Goal: Transaction & Acquisition: Purchase product/service

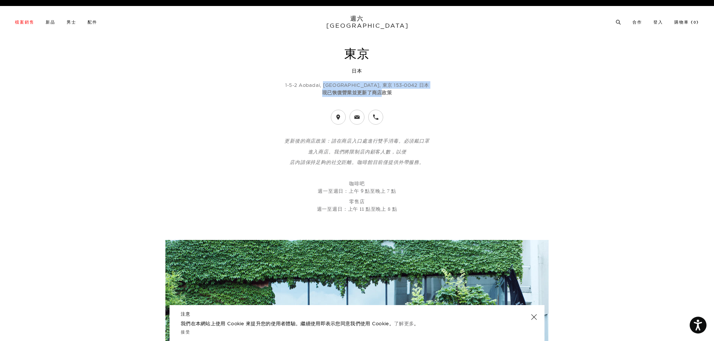
drag, startPoint x: 343, startPoint y: 85, endPoint x: 381, endPoint y: 90, distance: 38.2
click at [381, 90] on div "1-5-2 Aobadai, 目黑區, 東京 153-0042 日本 現已恢復營業並更新了商店政策" at bounding box center [357, 89] width 509 height 16
click at [432, 98] on header "東京 日本 1-5-2 Aobadai, 目黑區, 東京 153-0042 日本 現已恢復營業並更新了商店政策" at bounding box center [357, 271] width 509 height 447
drag, startPoint x: 334, startPoint y: 80, endPoint x: 386, endPoint y: 80, distance: 52.0
click at [383, 80] on header "東京 日本 1-5-2 Aobadai, 目黑區, 東京 153-0042 日本 現已恢復營業並更新了商店政策" at bounding box center [357, 271] width 509 height 447
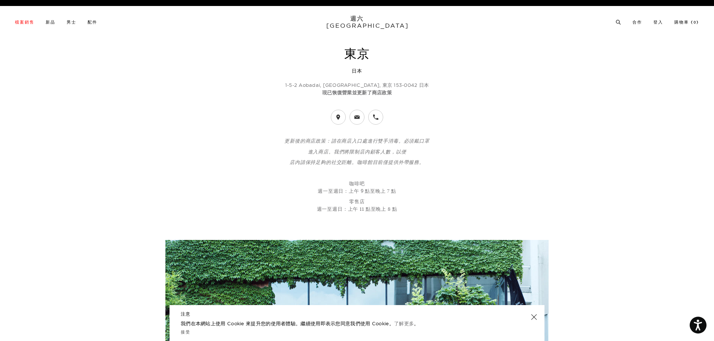
click at [428, 106] on header "東京 日本 1-5-2 Aobadai, 目黑區, 東京 153-0042 日本 現已恢復營業並更新了商店政策" at bounding box center [357, 271] width 509 height 447
drag, startPoint x: 370, startPoint y: 85, endPoint x: 314, endPoint y: 88, distance: 56.2
click at [314, 89] on p "1-5-2 Aobadai, 目黑區, 東京 153-0042 日本" at bounding box center [357, 84] width 509 height 7
click at [358, 89] on p "現已恢復營業並更新了商店政策" at bounding box center [357, 93] width 509 height 8
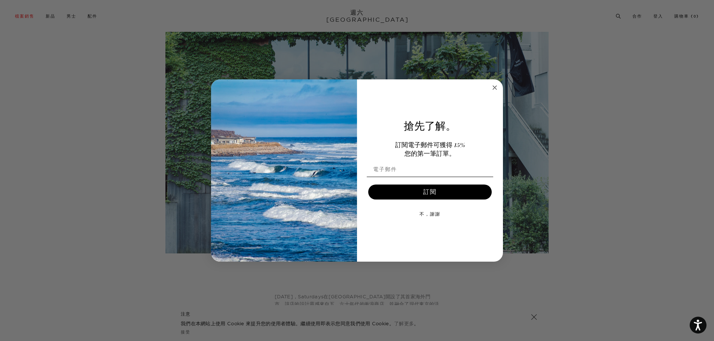
scroll to position [262, 0]
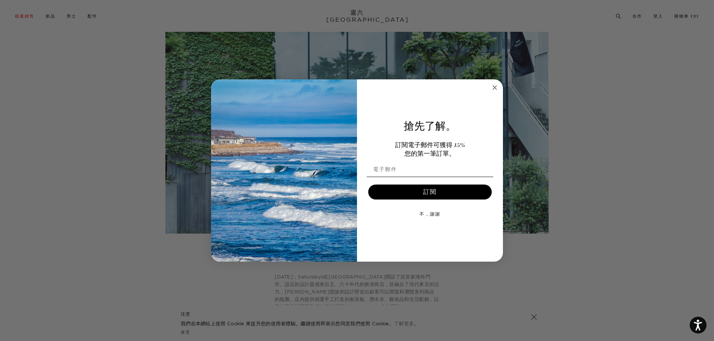
click at [489, 86] on form "搶先了解。 訂閱電子郵件可獲得 15% 您的第一筆 訂單。 訂閱 不，謝謝 Submit" at bounding box center [357, 170] width 292 height 183
click at [491, 86] on icon "Close dialog" at bounding box center [494, 87] width 9 height 9
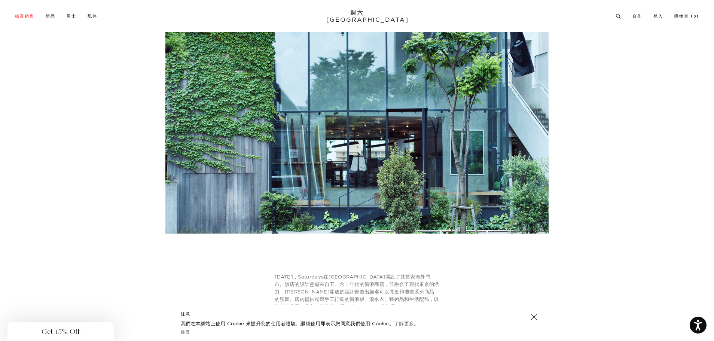
click at [494, 86] on div "Close dialog 搶先了解。 訂閱電子郵件可獲得 15% 您的第一筆 訂單。 訂閱 不，謝謝 Submit" at bounding box center [357, 170] width 292 height 183
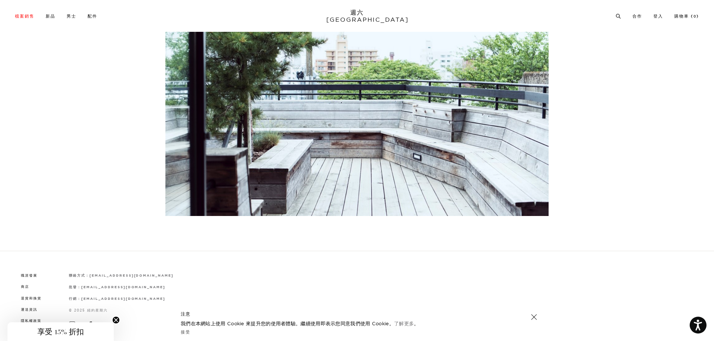
scroll to position [1527, 0]
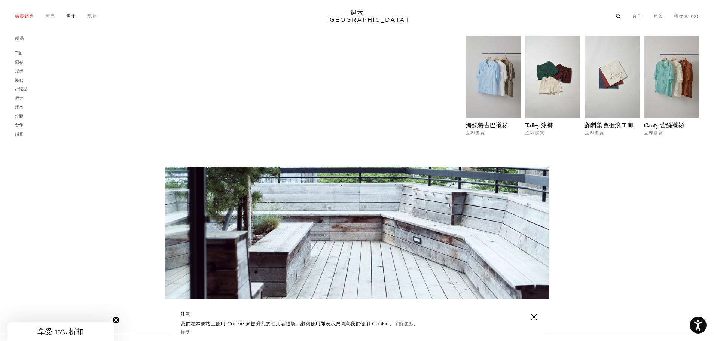
click at [72, 18] on link "男士" at bounding box center [72, 16] width 10 height 4
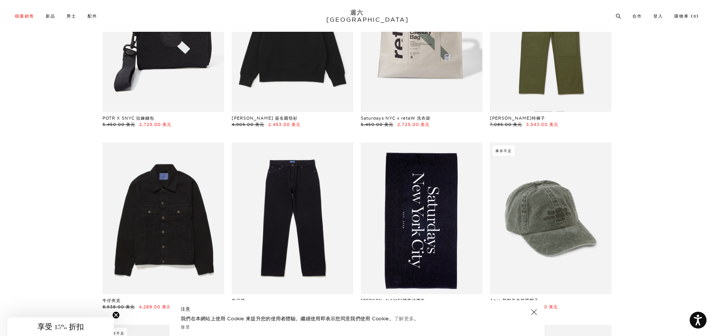
scroll to position [6282, 0]
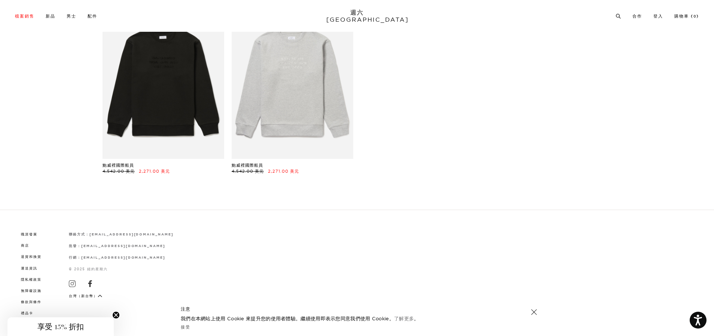
click at [82, 294] on font "台灣（新台幣）" at bounding box center [83, 296] width 29 height 4
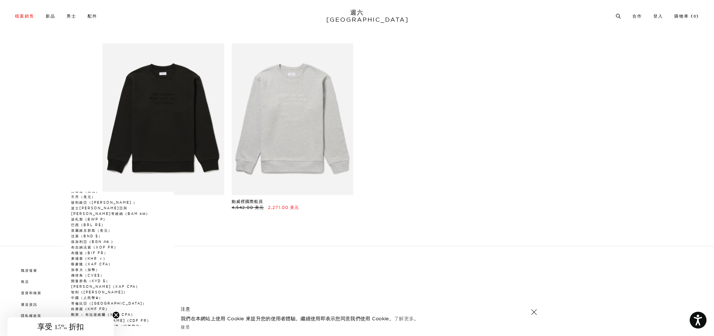
scroll to position [30, 0]
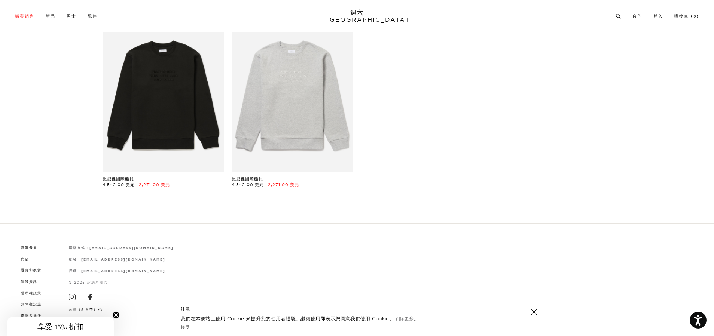
scroll to position [6282, 0]
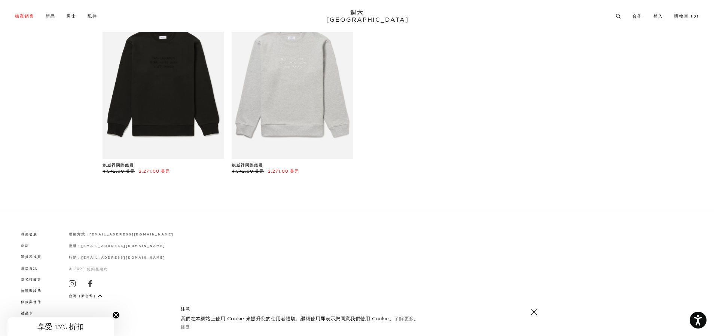
click at [82, 294] on font "台灣（新台幣）" at bounding box center [83, 296] width 29 height 4
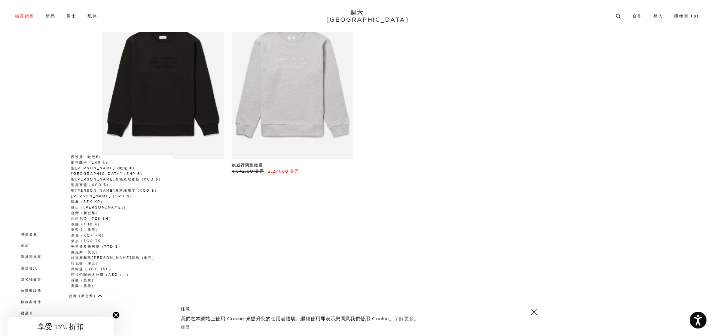
scroll to position [978, 0]
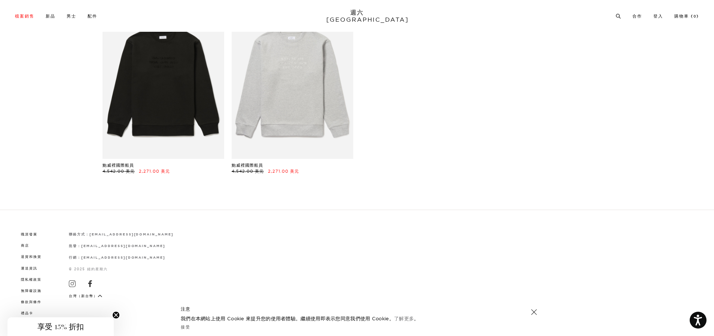
click at [396, 261] on div "職涯發展 商店 退貨和換貨 運送資訊 隱私權政策 無障礙設施 條款與條件 禮品卡 聯絡方式：" at bounding box center [357, 273] width 684 height 86
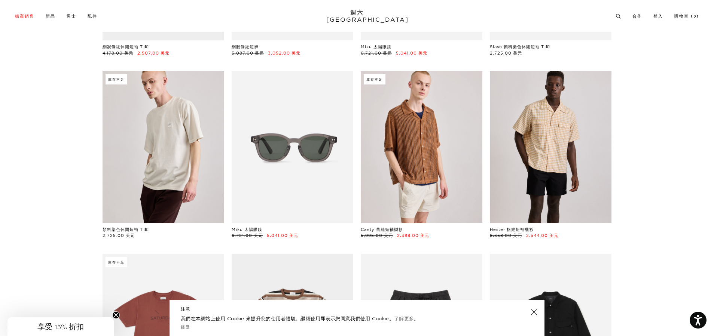
scroll to position [857, 0]
